Goal: Information Seeking & Learning: Learn about a topic

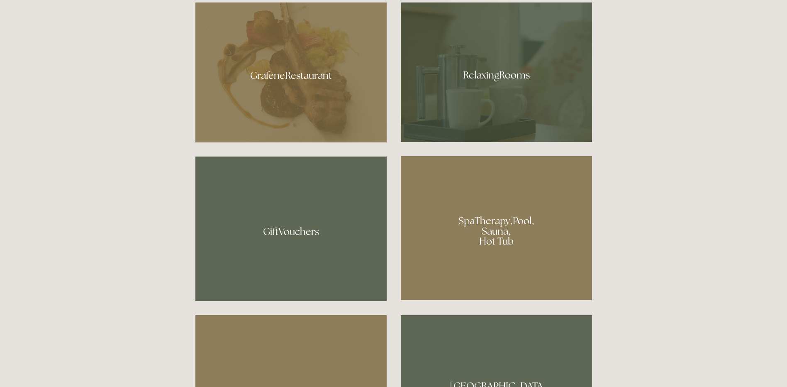
scroll to position [581, 0]
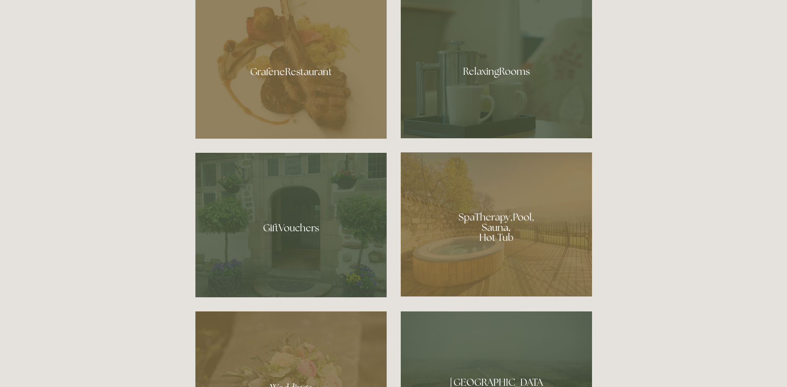
click at [496, 229] on div at bounding box center [496, 224] width 191 height 144
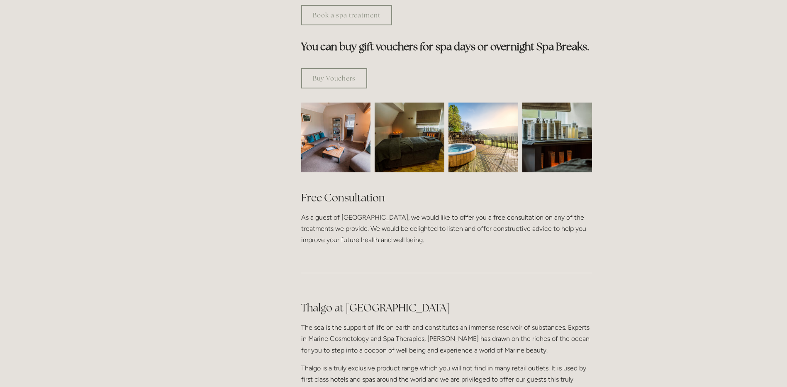
scroll to position [415, 0]
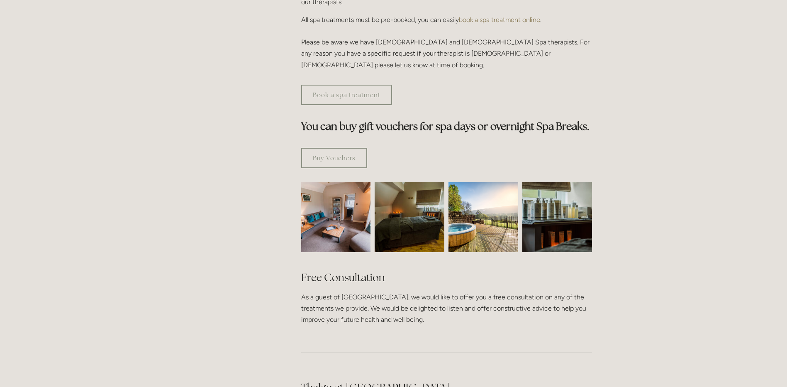
click at [495, 206] on img at bounding box center [484, 217] width 70 height 70
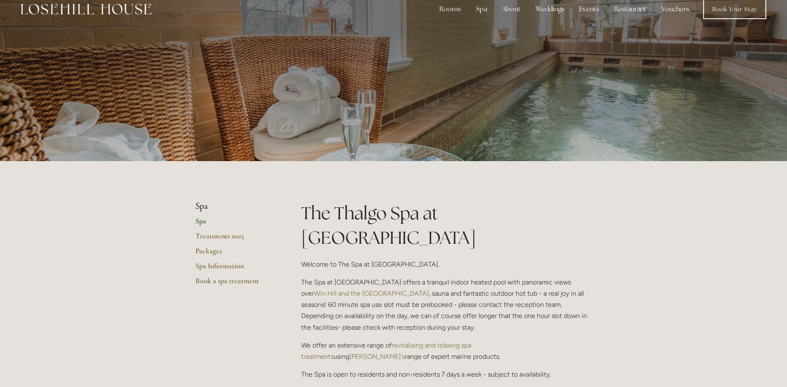
scroll to position [0, 0]
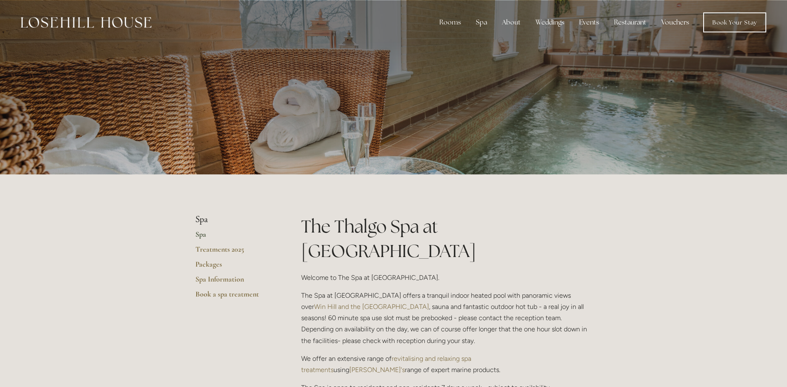
click at [199, 234] on link "Spa" at bounding box center [234, 236] width 79 height 15
click at [199, 278] on link "Spa Information" at bounding box center [234, 281] width 79 height 15
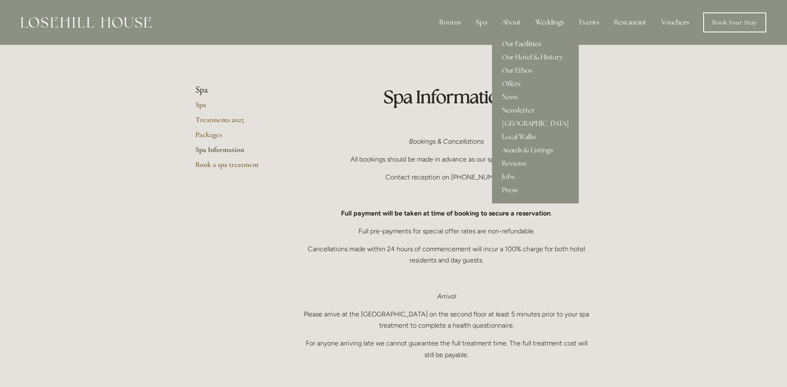
click at [517, 46] on link "Our Facilities" at bounding box center [535, 43] width 87 height 13
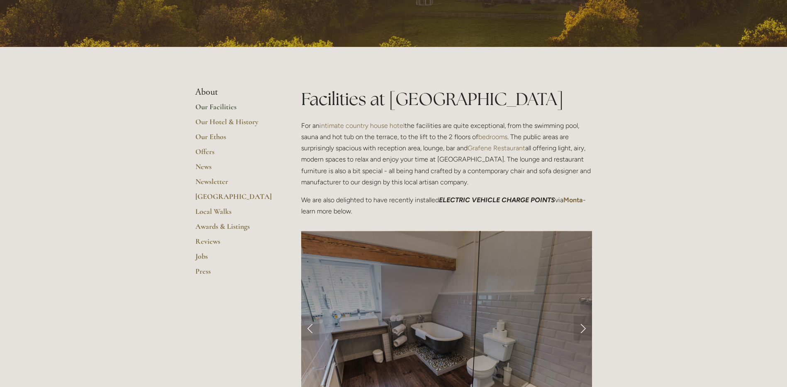
scroll to position [124, 0]
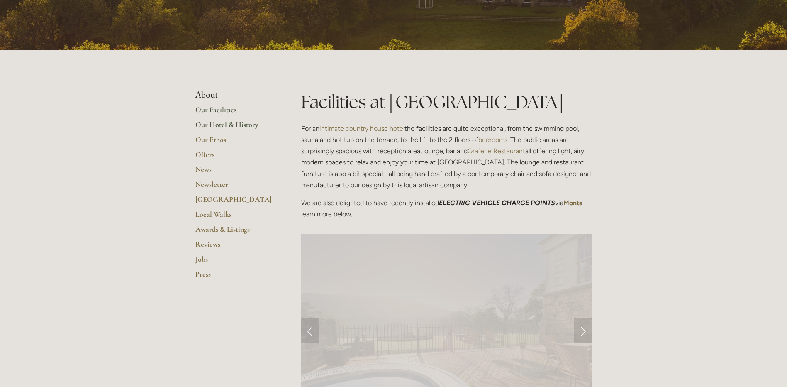
click at [242, 124] on link "Our Hotel & History" at bounding box center [234, 127] width 79 height 15
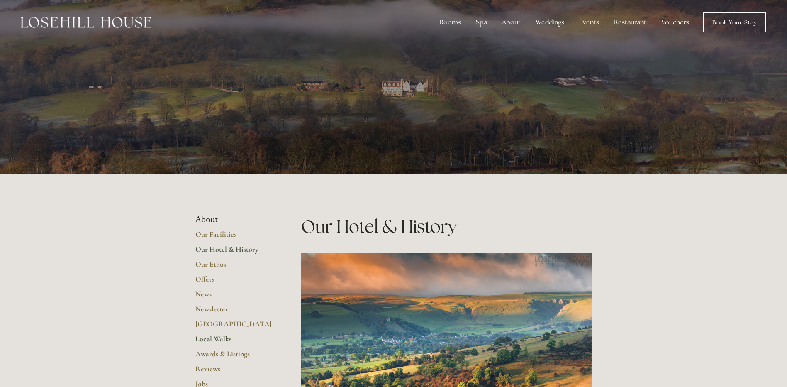
click at [212, 339] on link "Local Walks" at bounding box center [234, 341] width 79 height 15
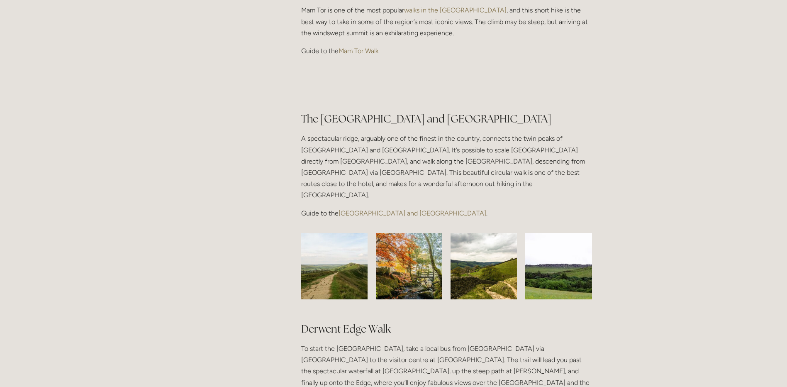
scroll to position [539, 0]
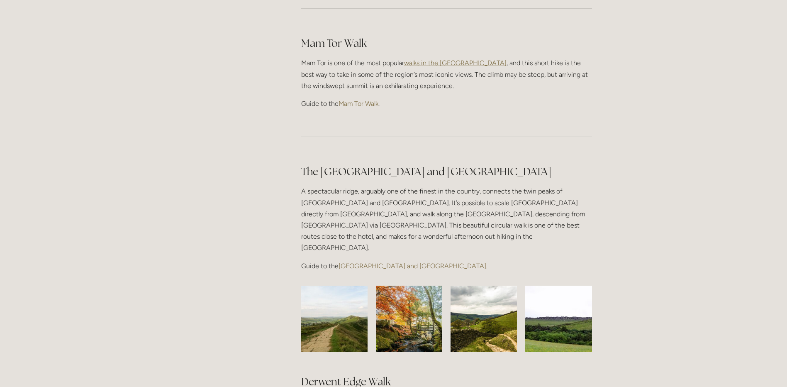
click at [361, 262] on link "[GEOGRAPHIC_DATA] and [GEOGRAPHIC_DATA]" at bounding box center [413, 266] width 148 height 8
